Goal: Task Accomplishment & Management: Manage account settings

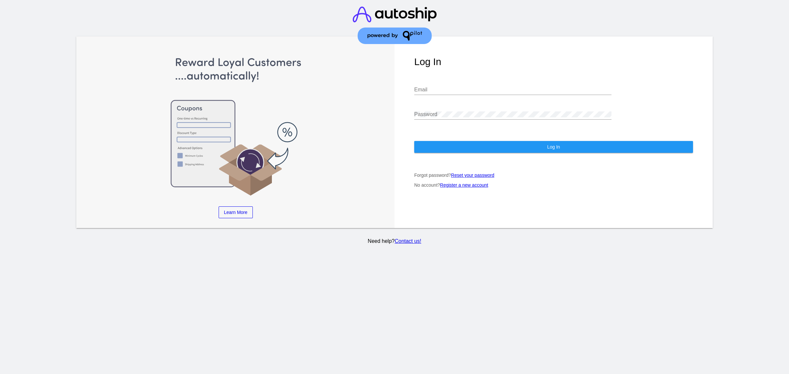
click at [447, 80] on div "Email" at bounding box center [512, 87] width 197 height 15
click at [447, 87] on input "Email" at bounding box center [512, 90] width 197 height 6
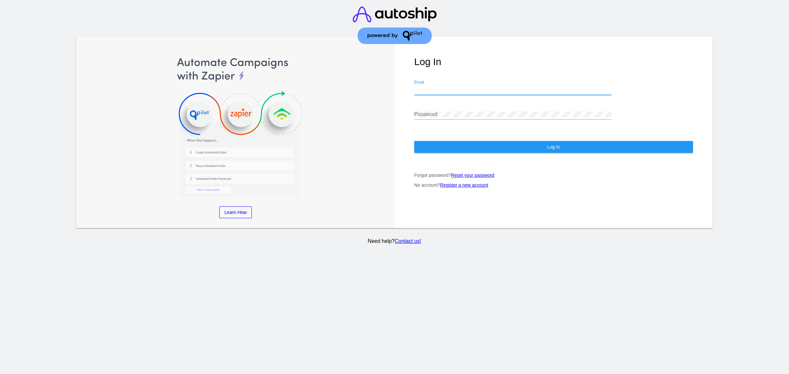
type input "[EMAIL_ADDRESS][DOMAIN_NAME]"
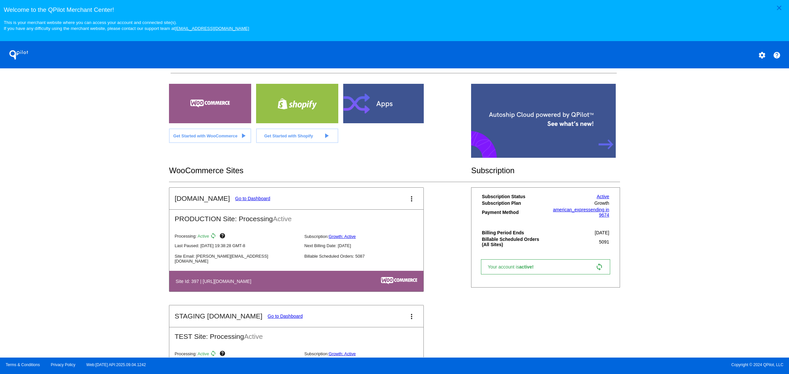
scroll to position [123, 0]
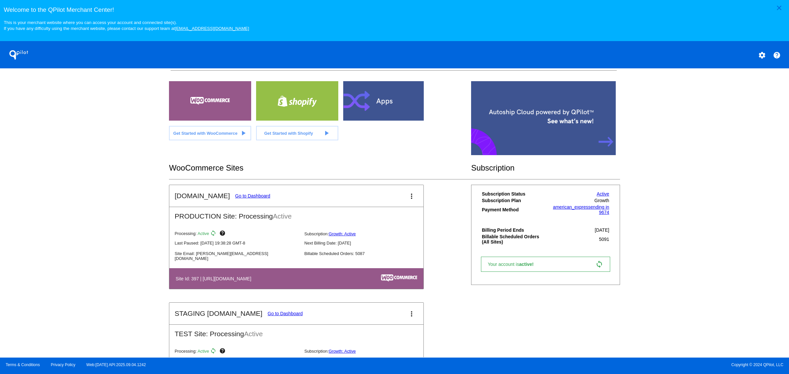
click at [249, 200] on mat-card-title "[DOMAIN_NAME] Go to Dashboard" at bounding box center [223, 196] width 96 height 8
click at [249, 199] on link "Go to Dashboard" at bounding box center [252, 195] width 35 height 5
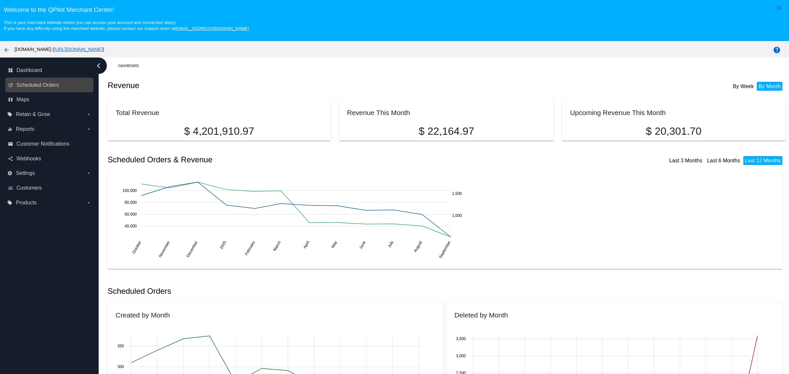
click at [46, 90] on link "update Scheduled Orders" at bounding box center [50, 85] width 84 height 11
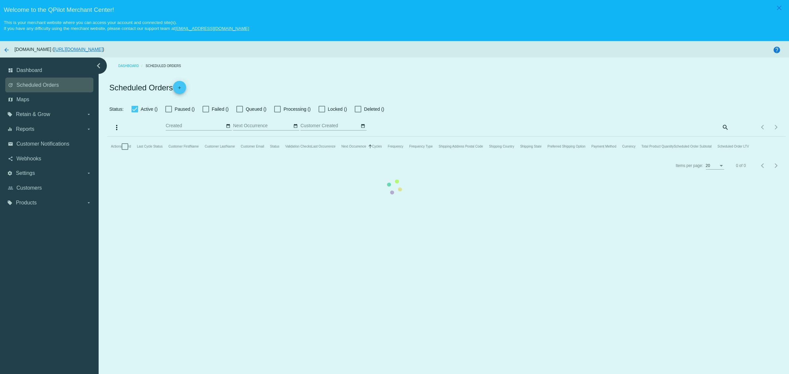
checkbox input "true"
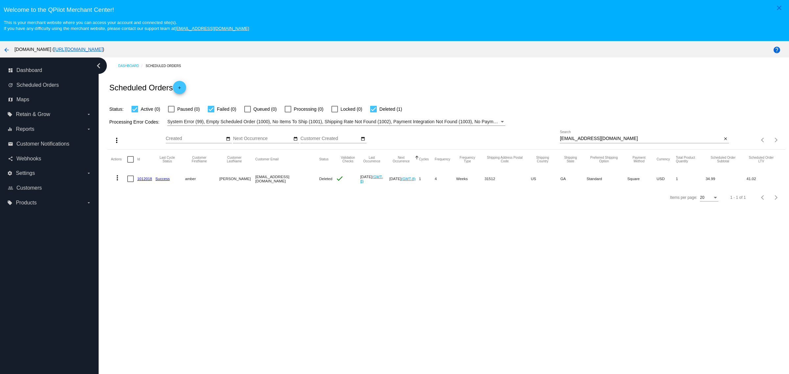
click at [636, 141] on input "[EMAIL_ADDRESS][DOMAIN_NAME]" at bounding box center [641, 138] width 162 height 5
paste input "mirandawhitehead@hot"
type input "[EMAIL_ADDRESS][DOMAIN_NAME]"
